Goal: Use online tool/utility: Utilize a website feature to perform a specific function

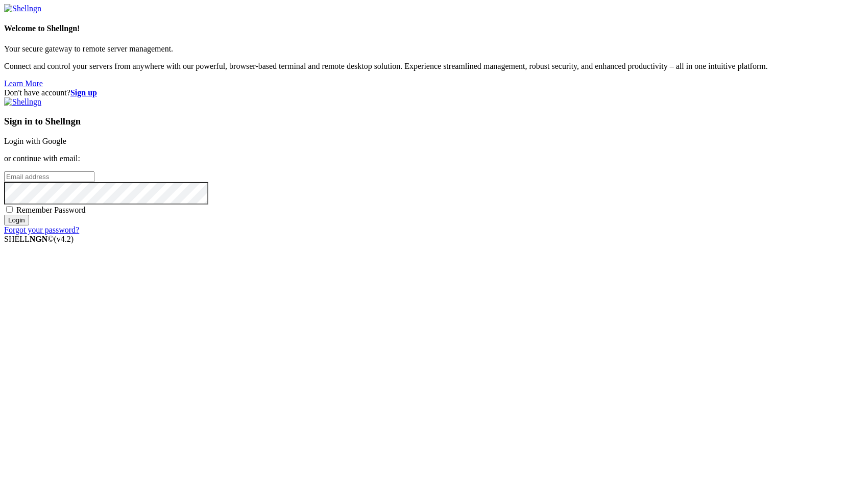
type input "root"
click at [597, 172] on div "Sign in to Shellngn Login with Google or continue with email: root Remember Pas…" at bounding box center [423, 166] width 839 height 137
click at [66, 146] on link "Login with Google" at bounding box center [35, 141] width 62 height 9
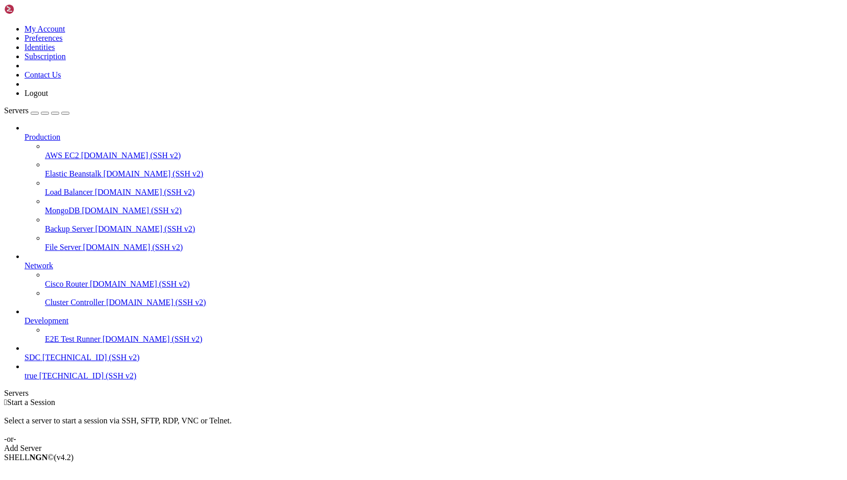
click at [88, 362] on span "[TECHNICAL_ID] (SSH v2)" at bounding box center [90, 357] width 97 height 9
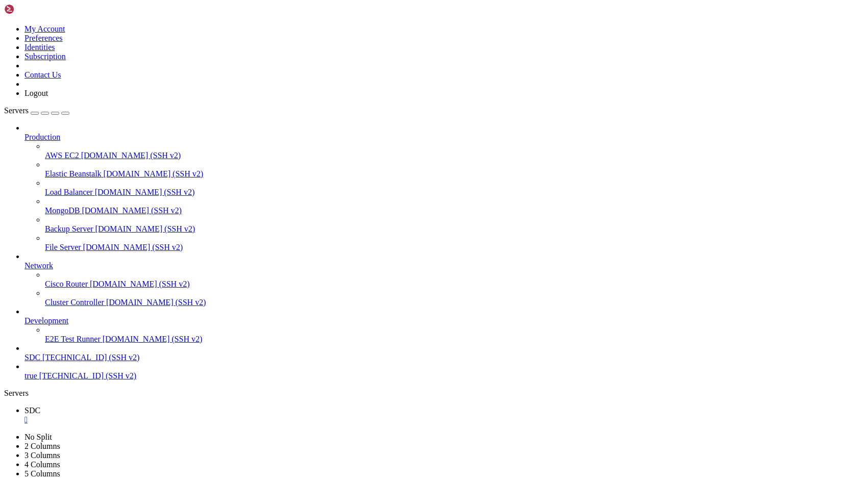
drag, startPoint x: 303, startPoint y: 861, endPoint x: 256, endPoint y: 871, distance: 48.6
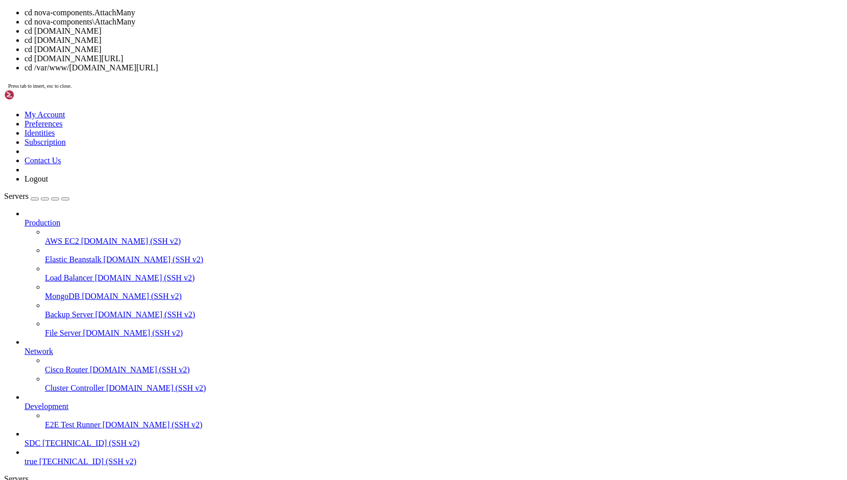
scroll to position [5, 1]
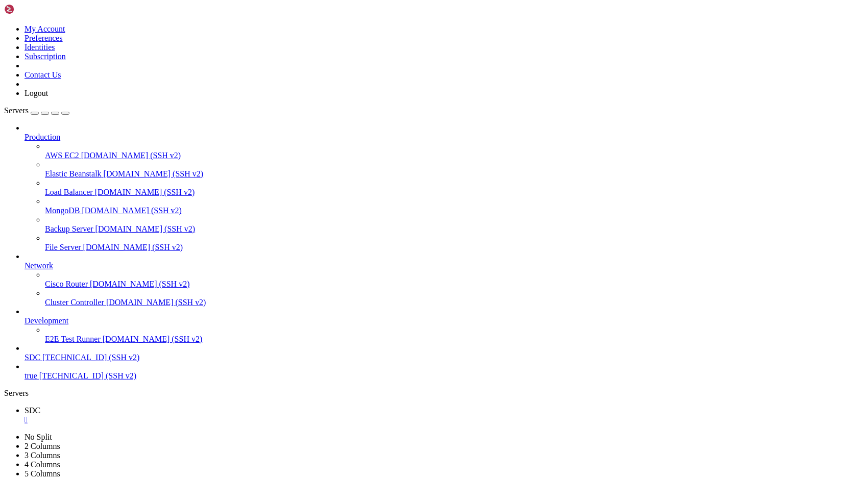
drag, startPoint x: 256, startPoint y: 871, endPoint x: 209, endPoint y: 886, distance: 49.3
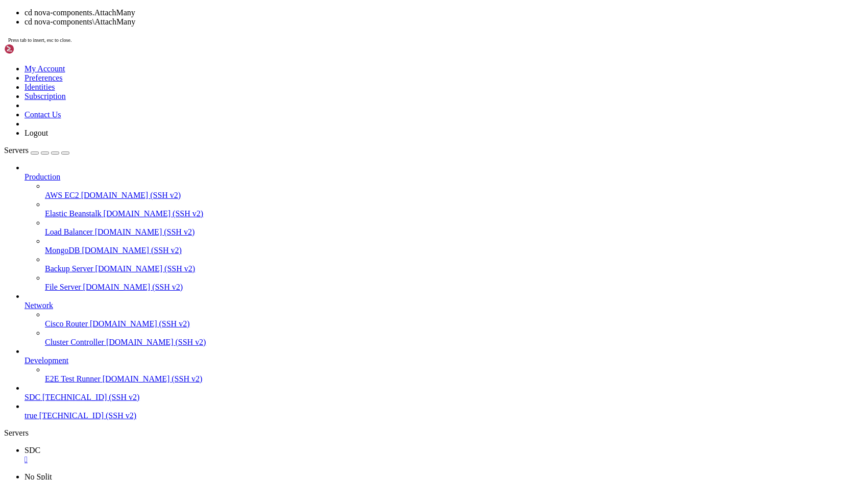
drag, startPoint x: 532, startPoint y: 949, endPoint x: 417, endPoint y: 944, distance: 115.5
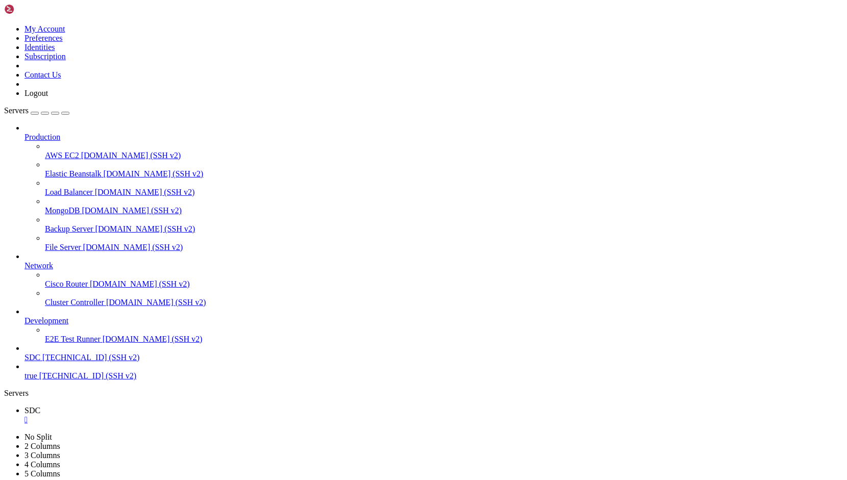
scroll to position [148, 0]
drag, startPoint x: 346, startPoint y: 759, endPoint x: 239, endPoint y: 789, distance: 111.0
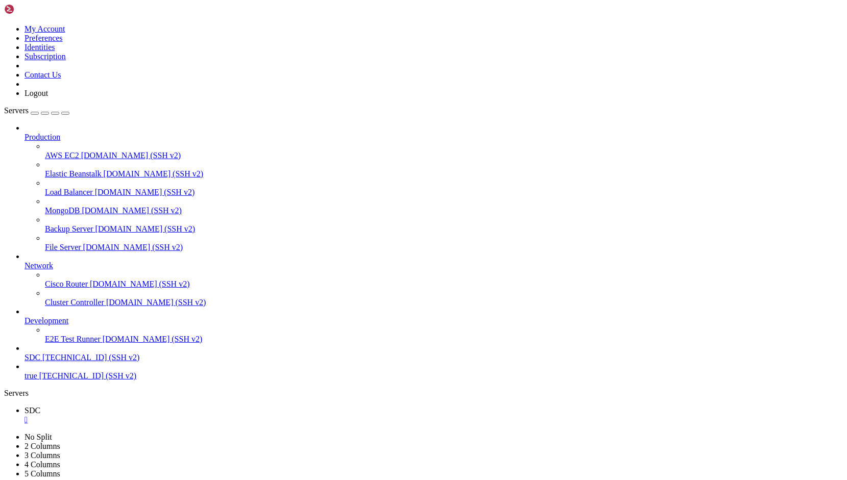
click at [166, 416] on div "" at bounding box center [434, 420] width 819 height 9
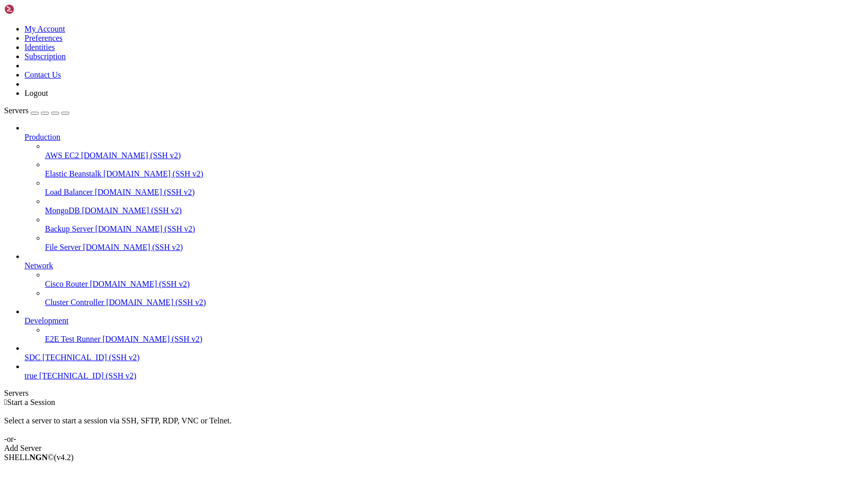
click at [77, 362] on span "[TECHNICAL_ID] (SSH v2)" at bounding box center [90, 357] width 97 height 9
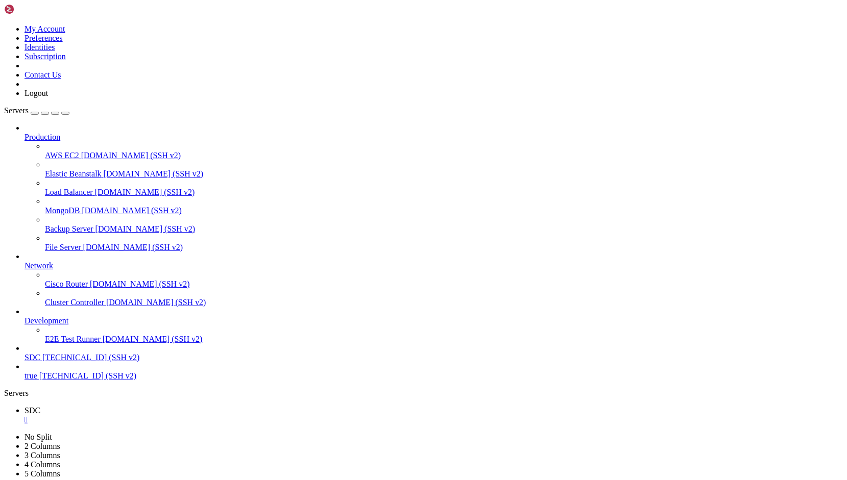
scroll to position [0, 0]
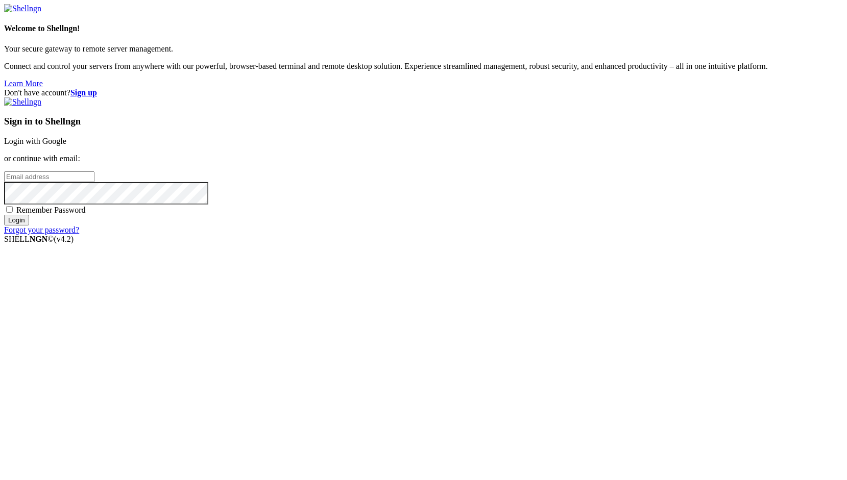
type input "root"
click at [66, 146] on link "Login with Google" at bounding box center [35, 141] width 62 height 9
type input "root"
click at [66, 146] on link "Login with Google" at bounding box center [35, 141] width 62 height 9
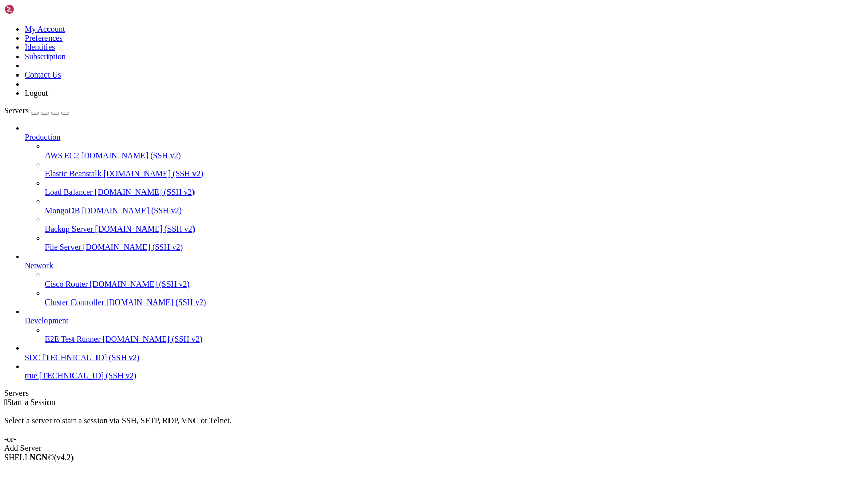
click at [40, 362] on span "SDC" at bounding box center [33, 357] width 16 height 9
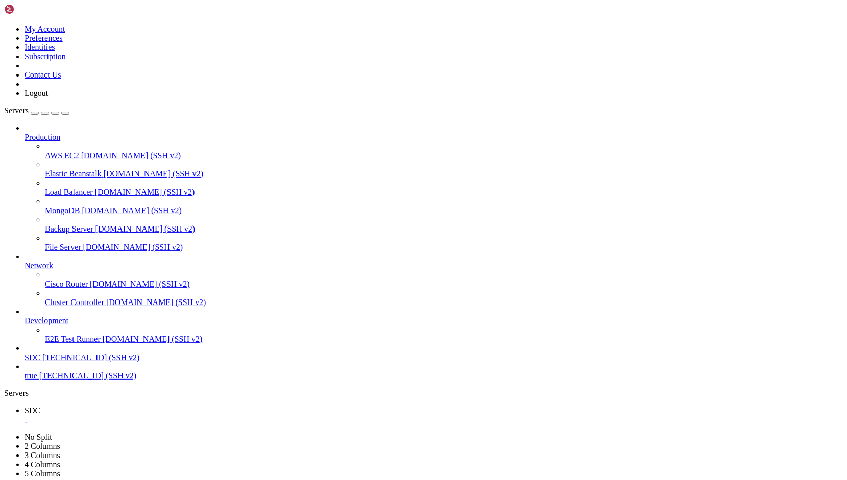
drag, startPoint x: 268, startPoint y: 803, endPoint x: 153, endPoint y: 822, distance: 116.5
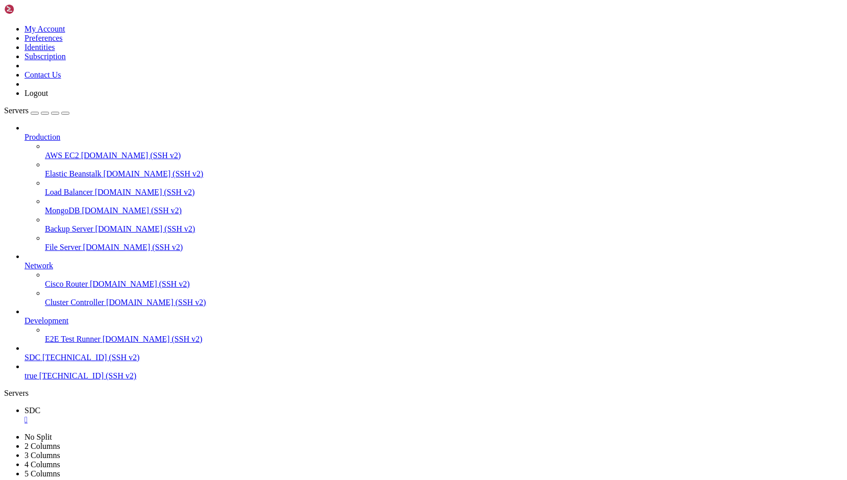
scroll to position [3993, 0]
